Goal: Task Accomplishment & Management: Manage account settings

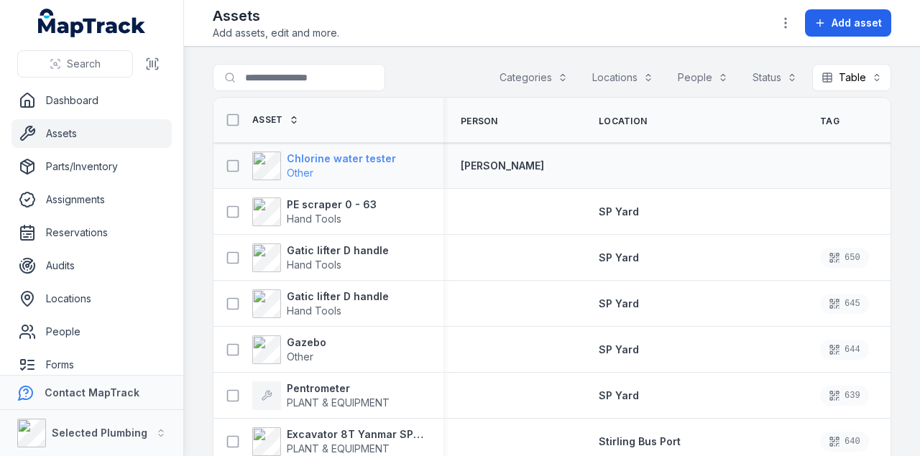
click at [336, 166] on span "Other" at bounding box center [341, 173] width 109 height 14
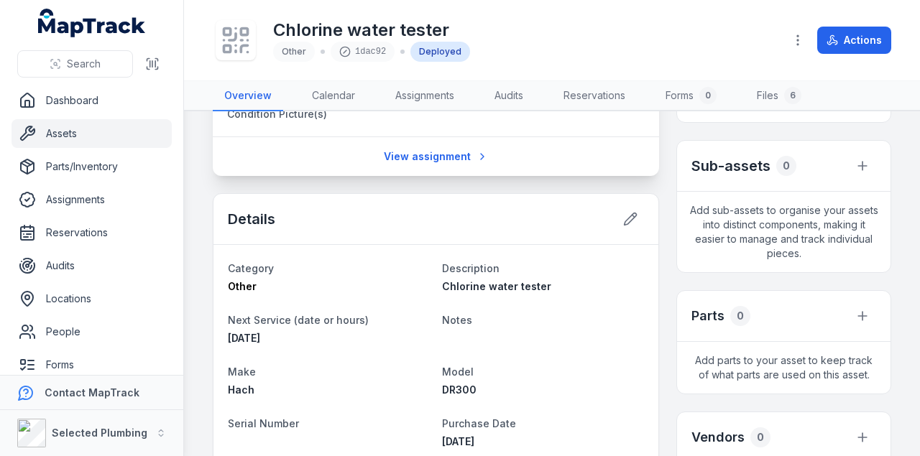
scroll to position [335, 0]
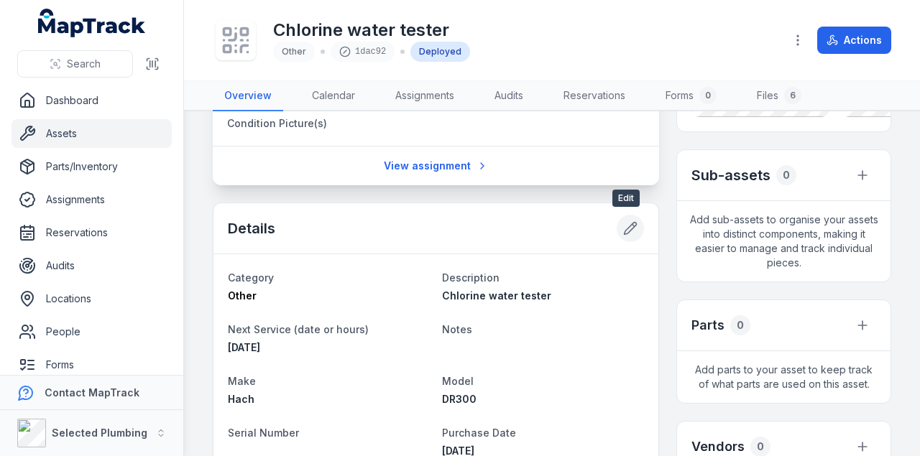
click at [627, 226] on icon at bounding box center [630, 228] width 14 height 14
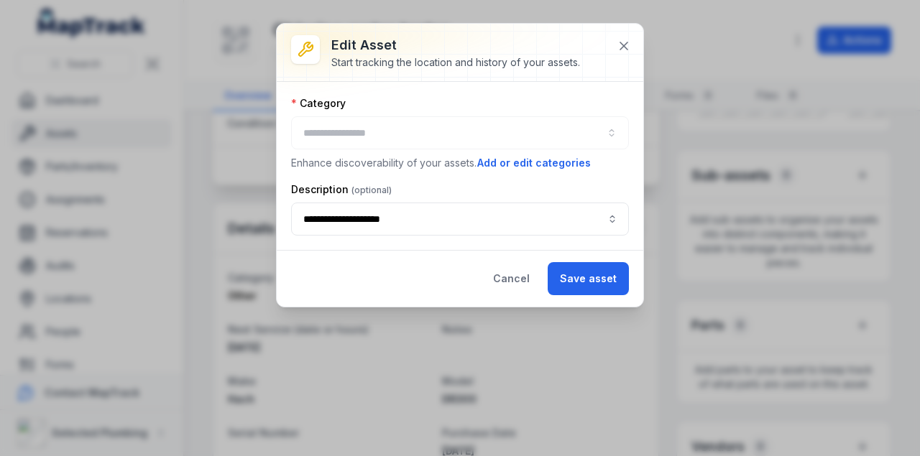
type input "*****"
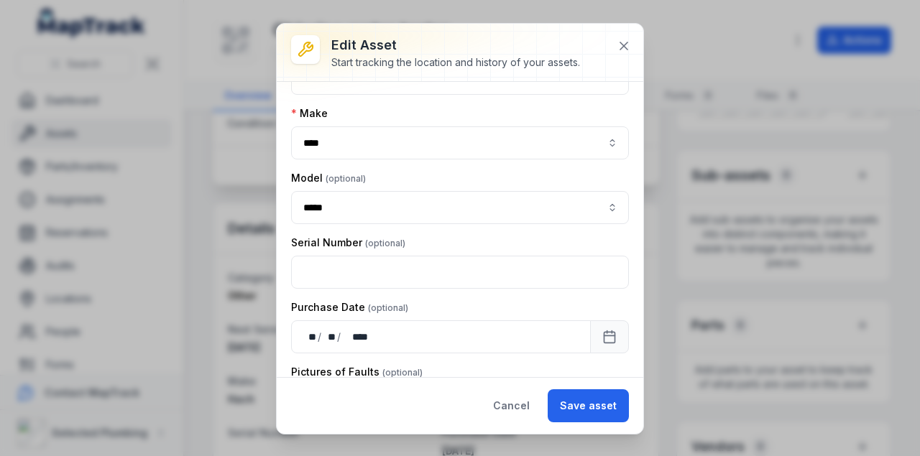
scroll to position [287, 0]
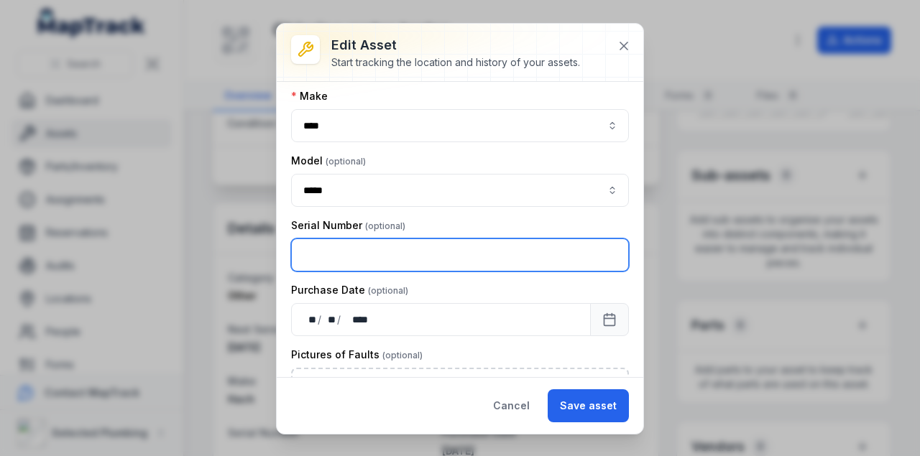
click at [375, 254] on input "text" at bounding box center [460, 255] width 338 height 33
type input "**********"
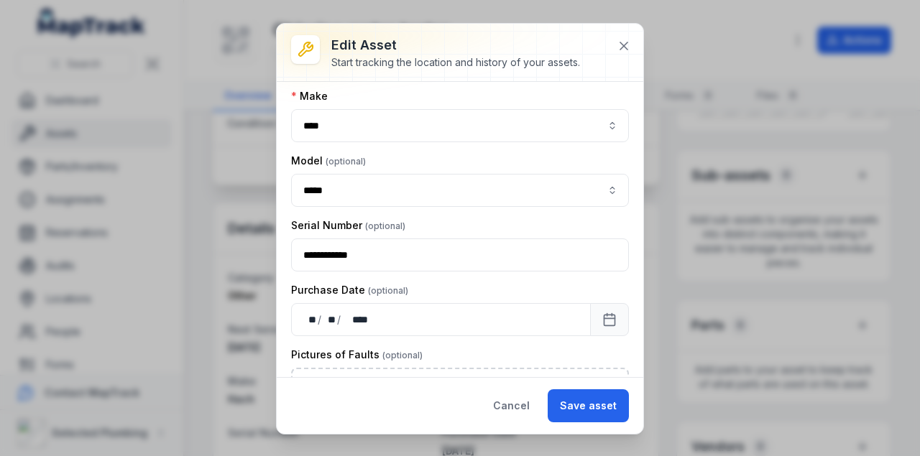
click at [422, 283] on div "Purchase Date" at bounding box center [460, 290] width 338 height 14
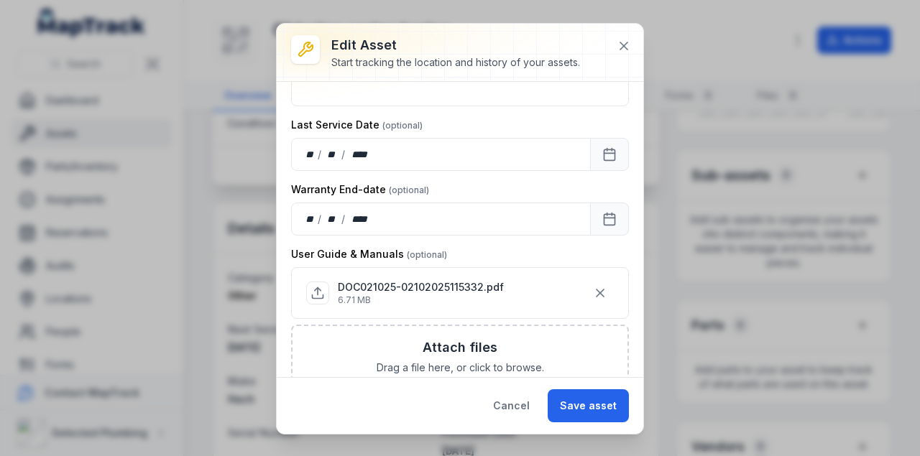
scroll to position [814, 0]
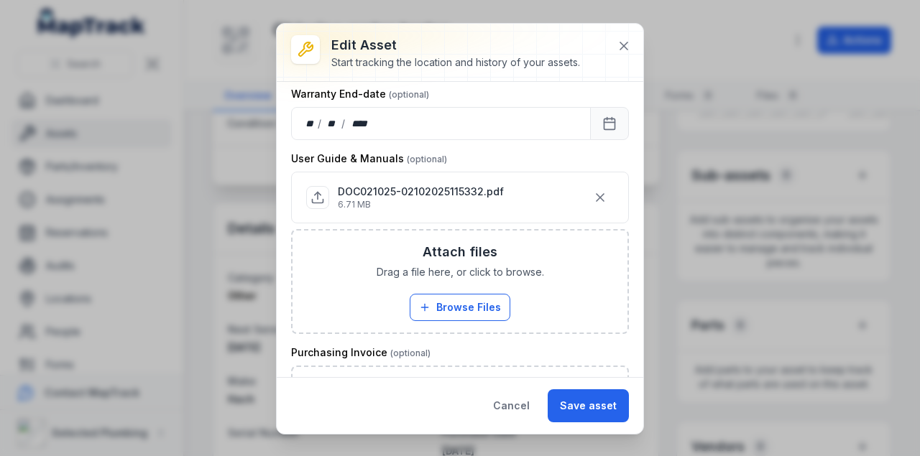
click at [414, 185] on p "DOC021025-02102025115332.pdf" at bounding box center [421, 192] width 166 height 14
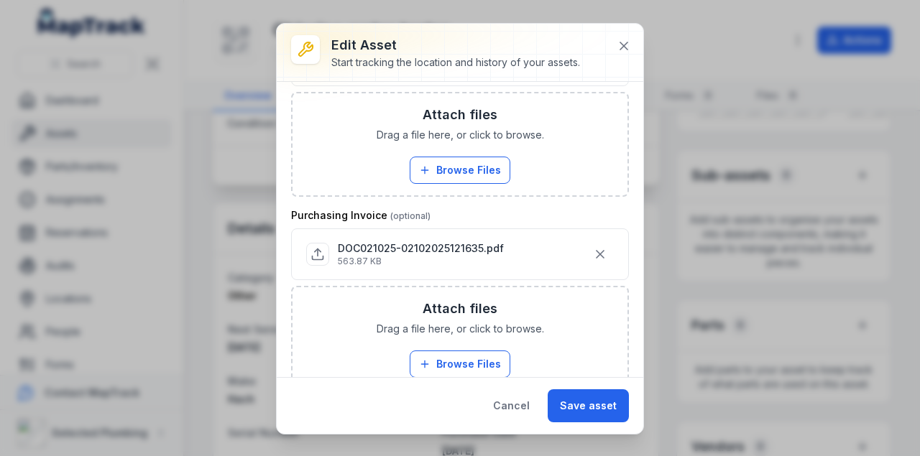
scroll to position [905, 0]
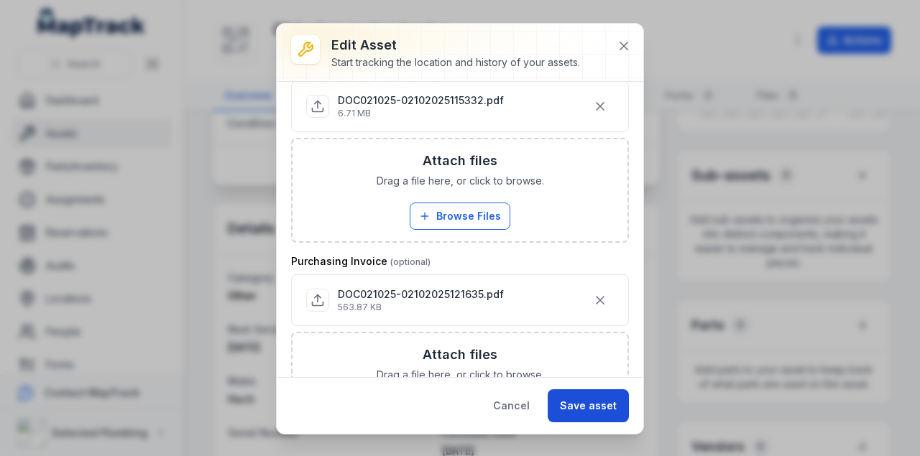
click at [571, 405] on button "Save asset" at bounding box center [588, 405] width 81 height 33
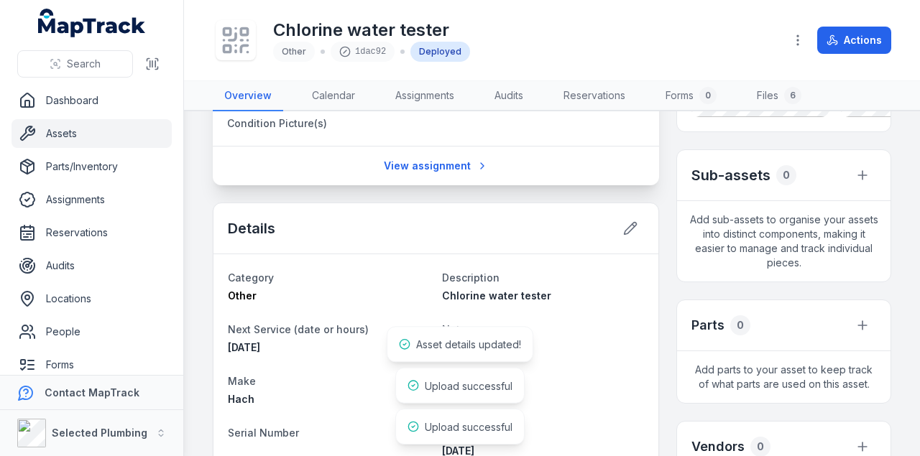
scroll to position [431, 0]
